Goal: Information Seeking & Learning: Stay updated

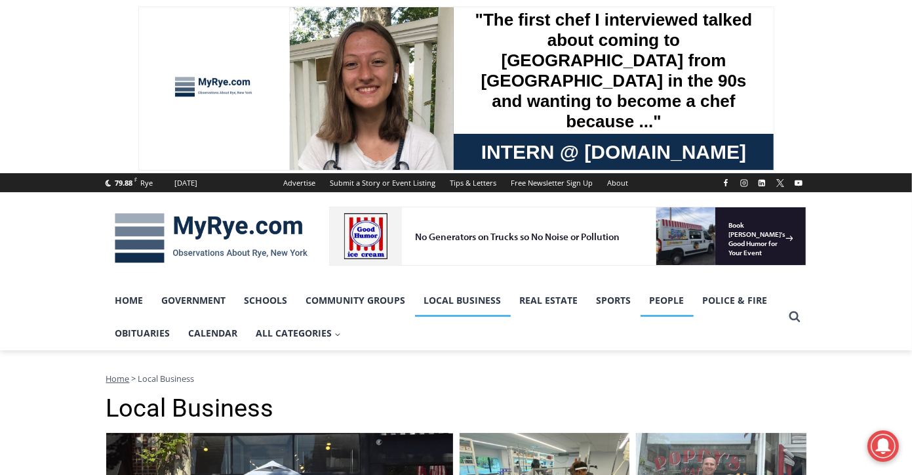
click at [655, 300] on link "People" at bounding box center [667, 300] width 53 height 33
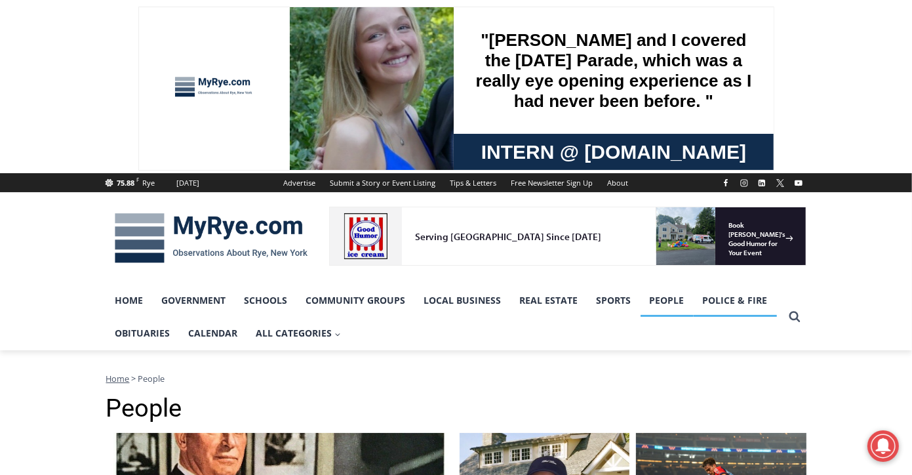
click at [735, 298] on link "Police & Fire" at bounding box center [735, 300] width 83 height 33
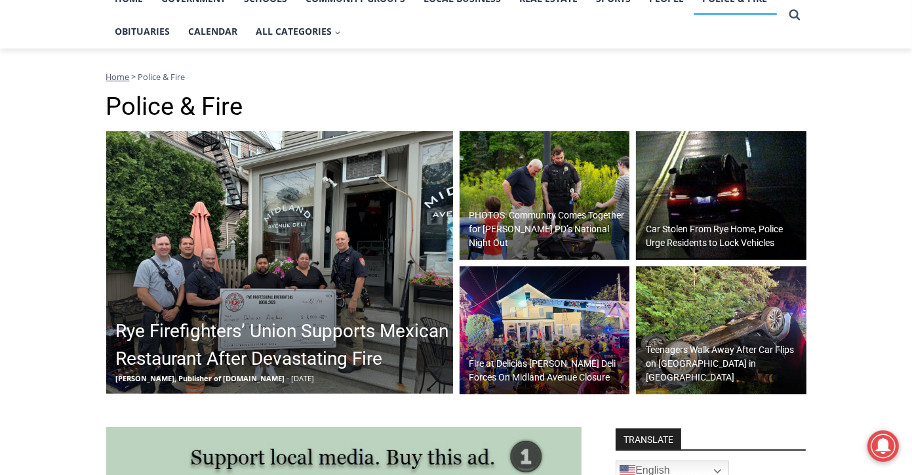
scroll to position [304, 0]
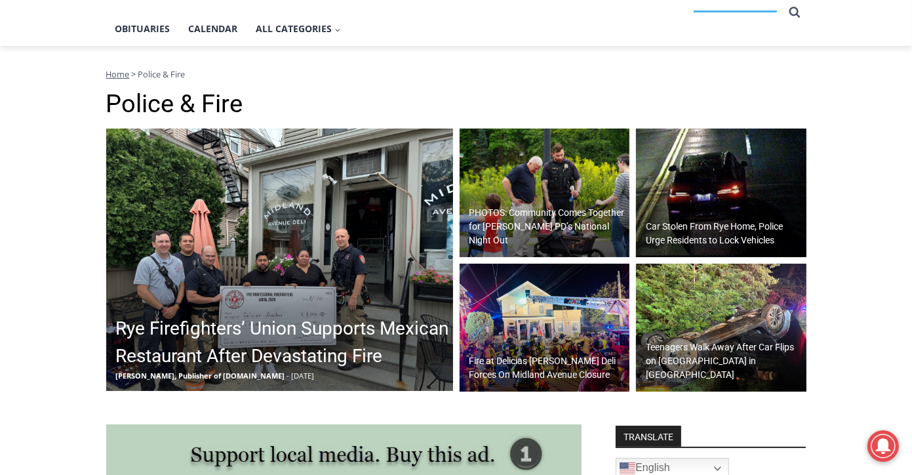
click at [538, 361] on h2 "Fire at Delicias Arellano Deli Forces On Midland Avenue Closure" at bounding box center [548, 368] width 157 height 28
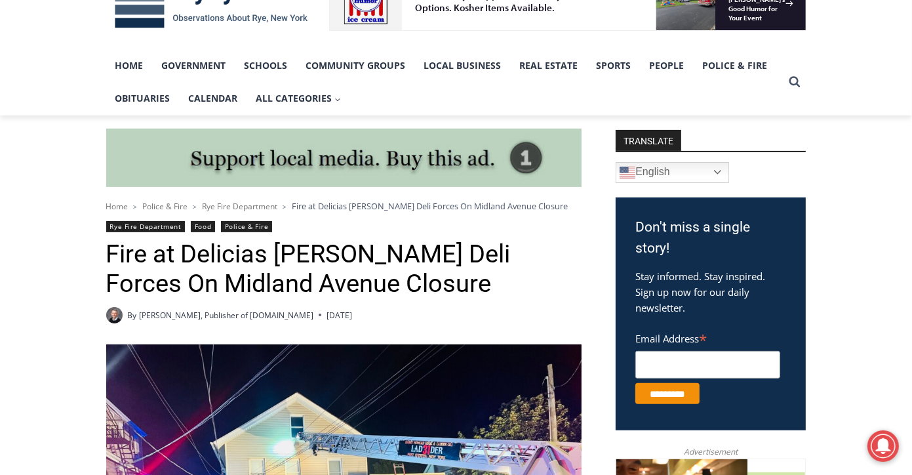
scroll to position [234, 0]
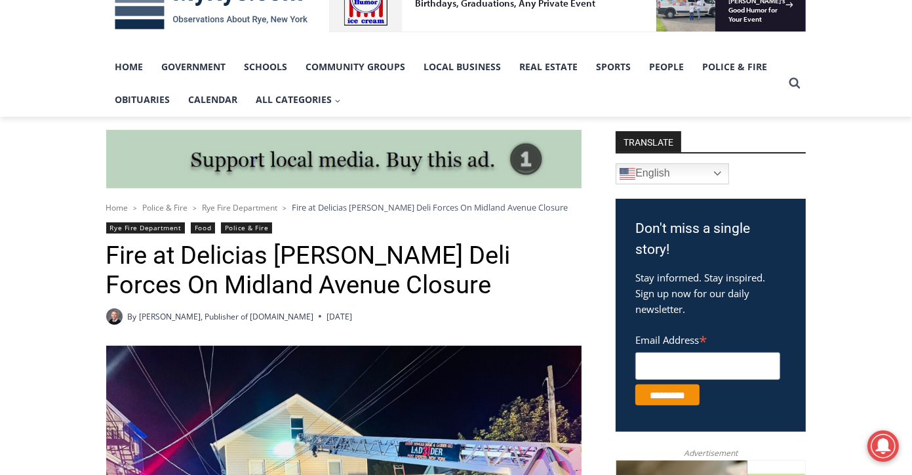
click at [150, 99] on link "Obituaries" at bounding box center [142, 99] width 73 height 33
